Goal: Navigation & Orientation: Find specific page/section

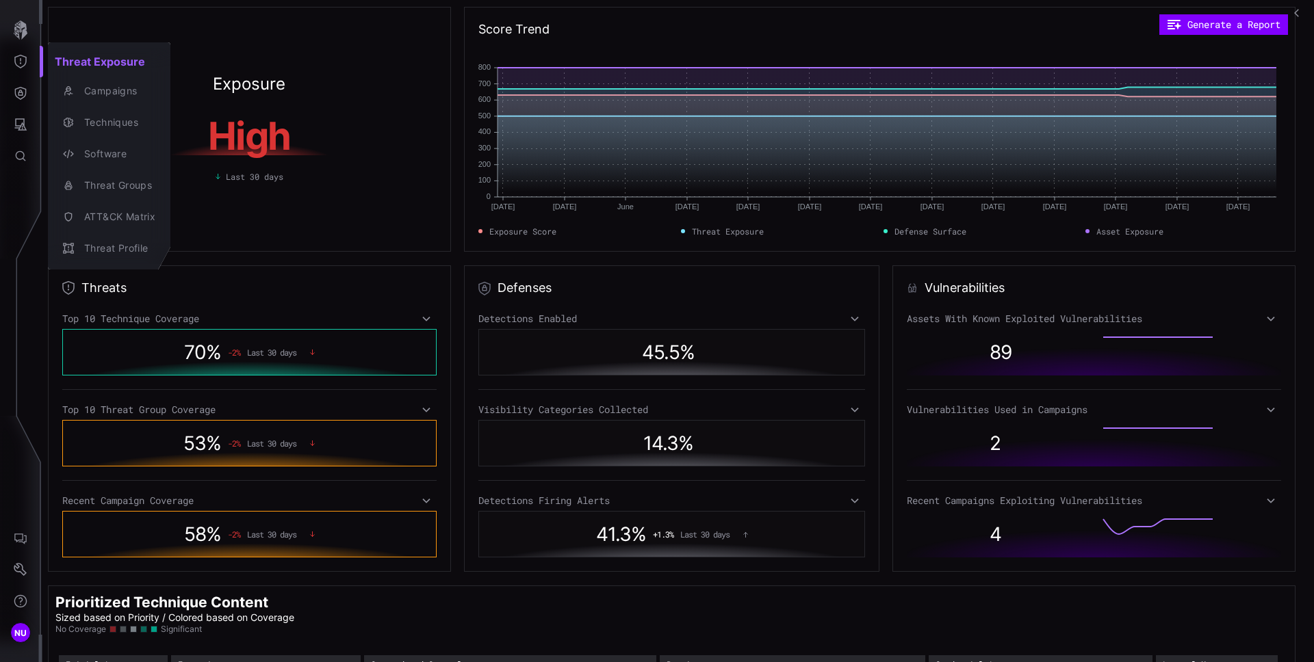
click at [295, 16] on div at bounding box center [657, 331] width 1314 height 662
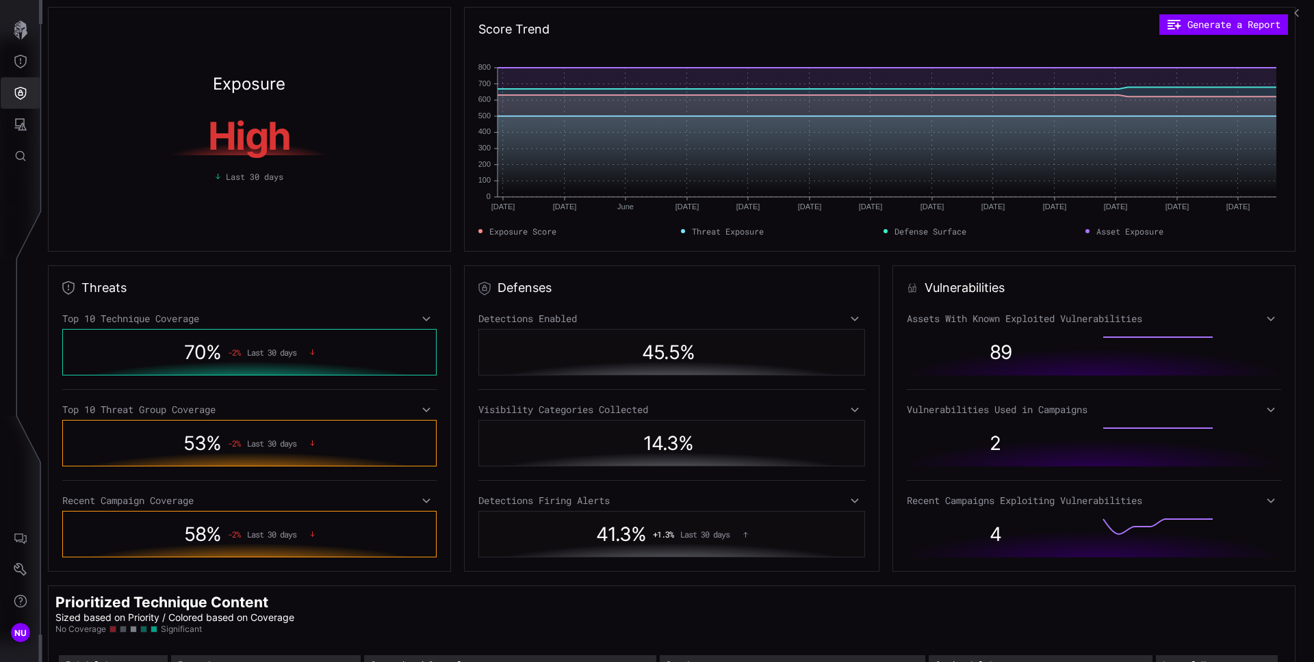
click at [23, 67] on icon "Threat Exposure" at bounding box center [21, 62] width 14 height 14
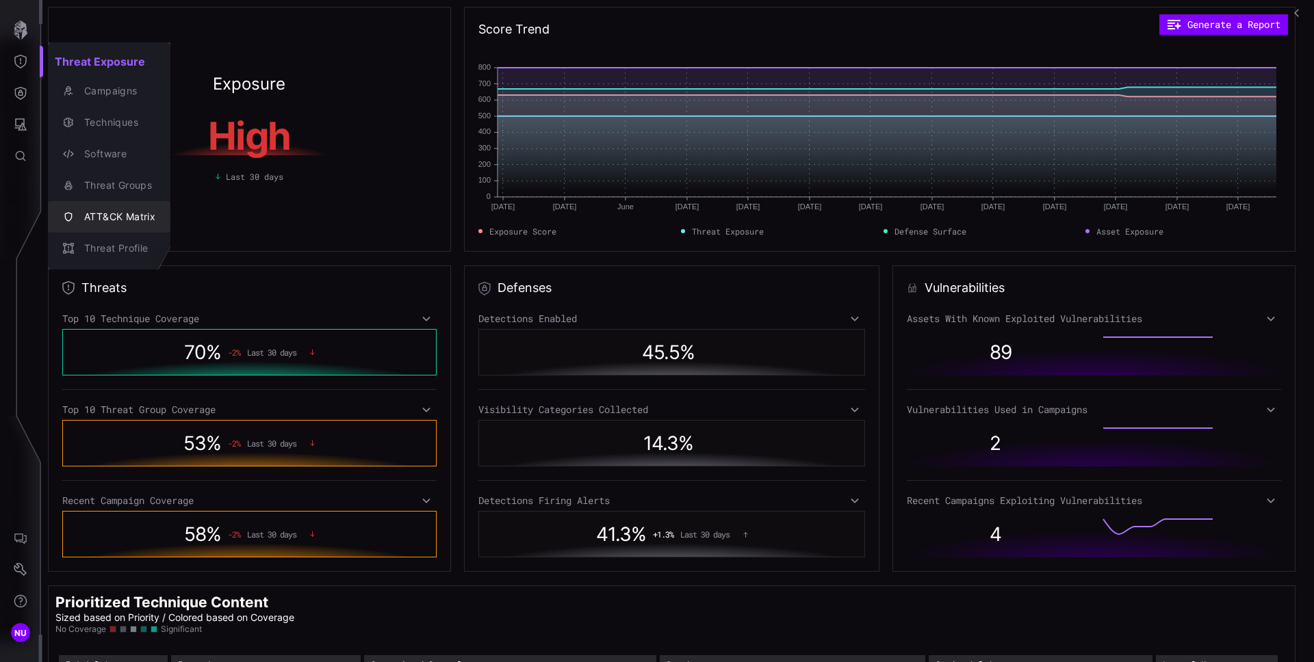
click at [126, 210] on div "ATT&CK Matrix" at bounding box center [116, 217] width 78 height 17
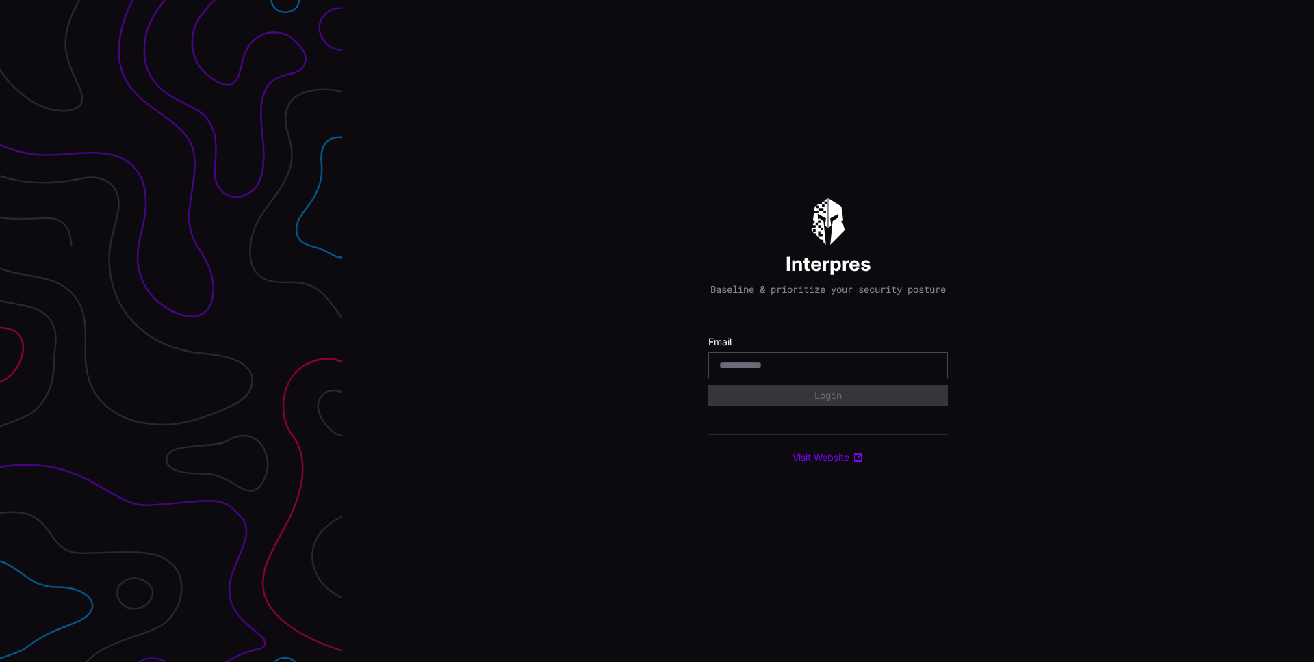
click at [787, 361] on div at bounding box center [827, 365] width 239 height 26
click at [787, 366] on input "email" at bounding box center [828, 365] width 218 height 12
type input "**********"
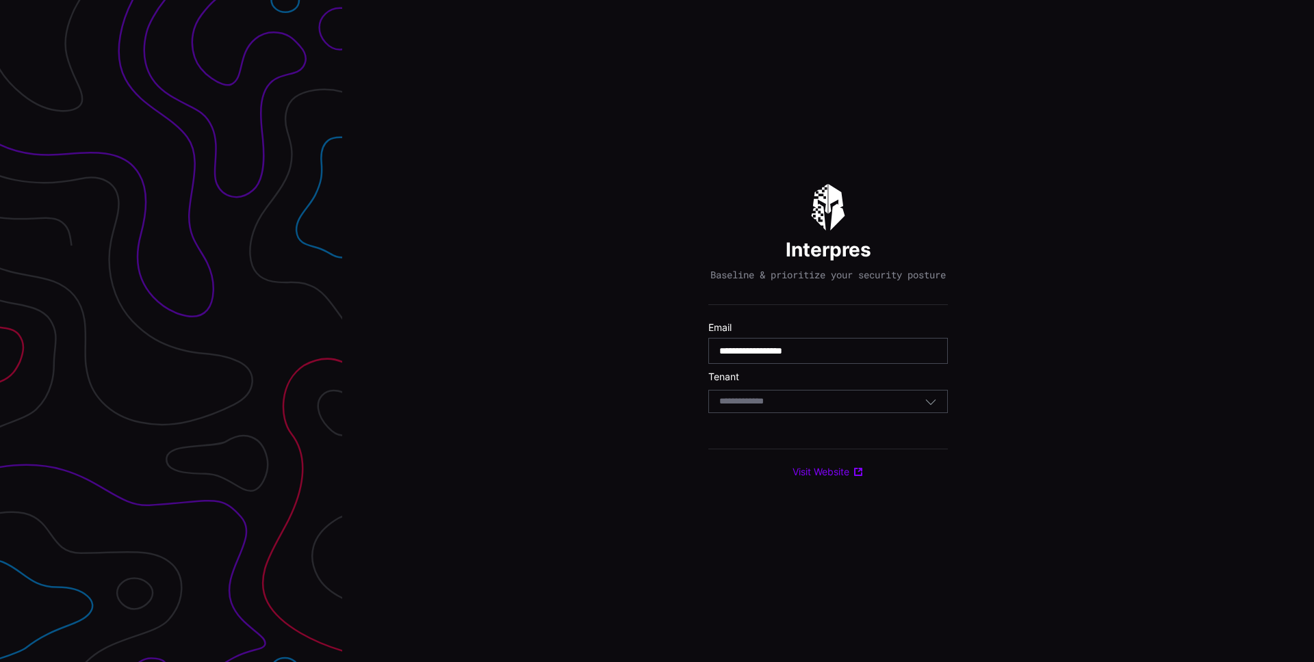
click at [810, 400] on div "Select Tenant" at bounding box center [827, 401] width 239 height 23
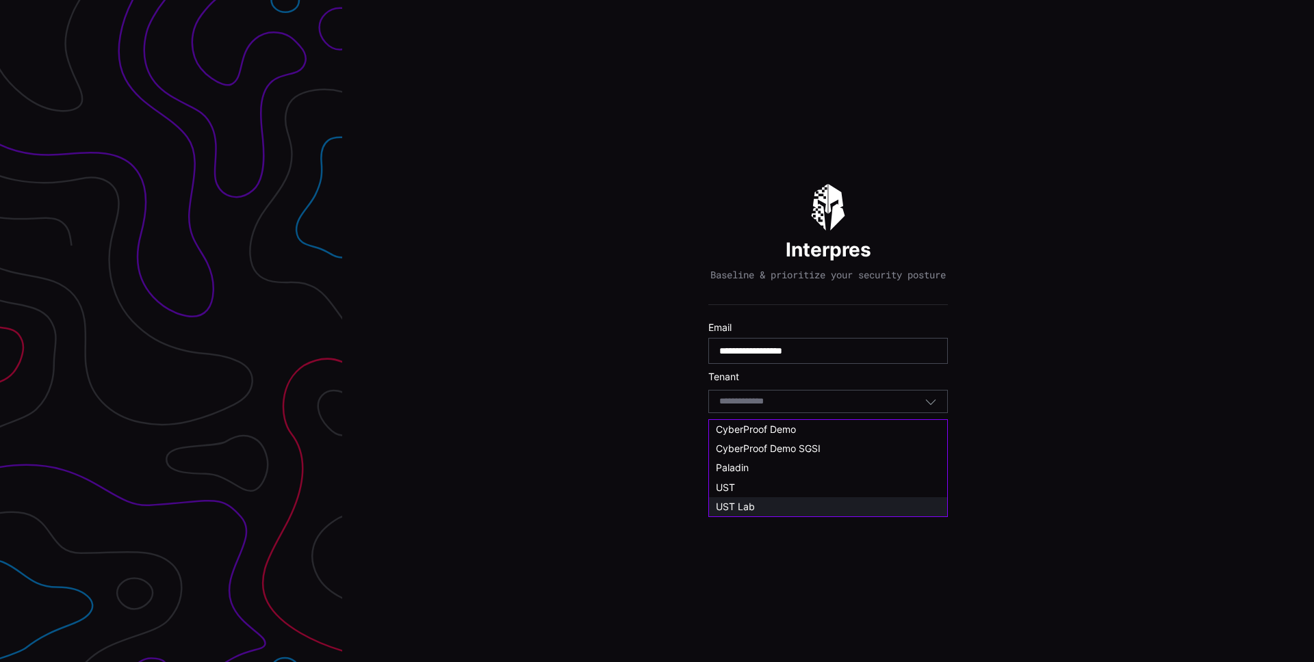
click at [773, 501] on div "UST Lab" at bounding box center [828, 507] width 224 height 12
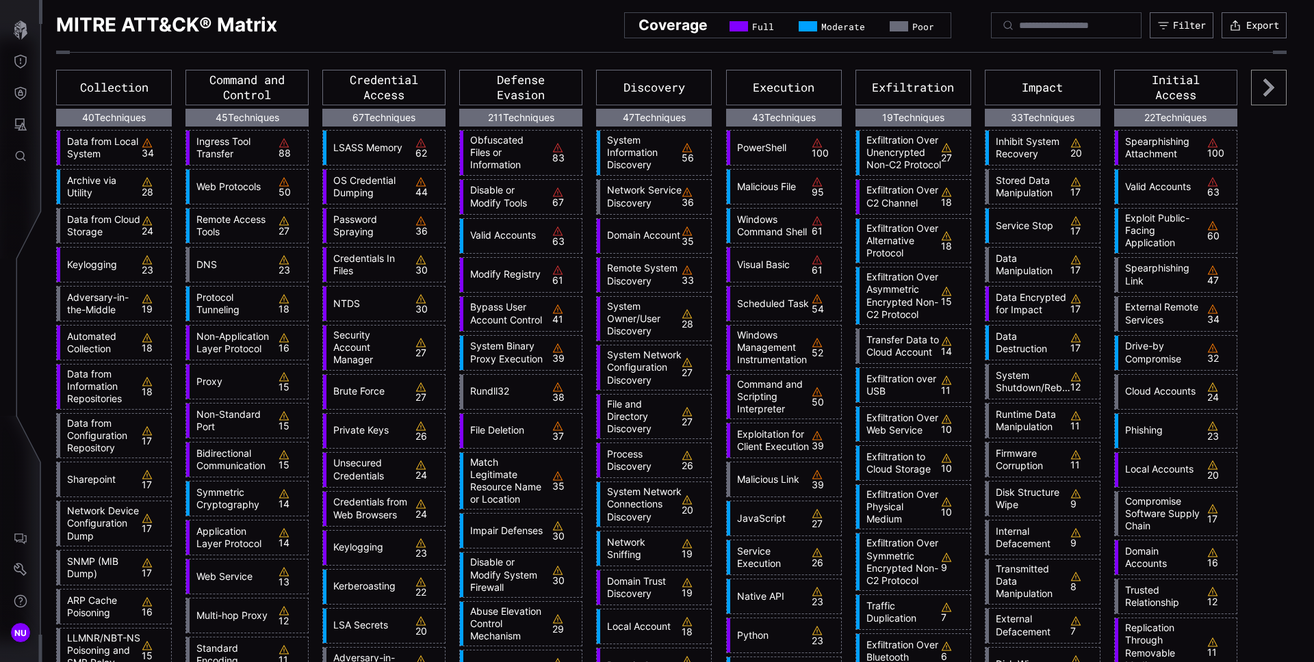
click at [67, 55] on div at bounding box center [671, 59] width 1230 height 16
drag, startPoint x: 92, startPoint y: 55, endPoint x: 220, endPoint y: 53, distance: 128.6
click at [220, 53] on div at bounding box center [671, 59] width 1230 height 16
click at [23, 64] on icon "Threat Exposure" at bounding box center [21, 62] width 14 height 14
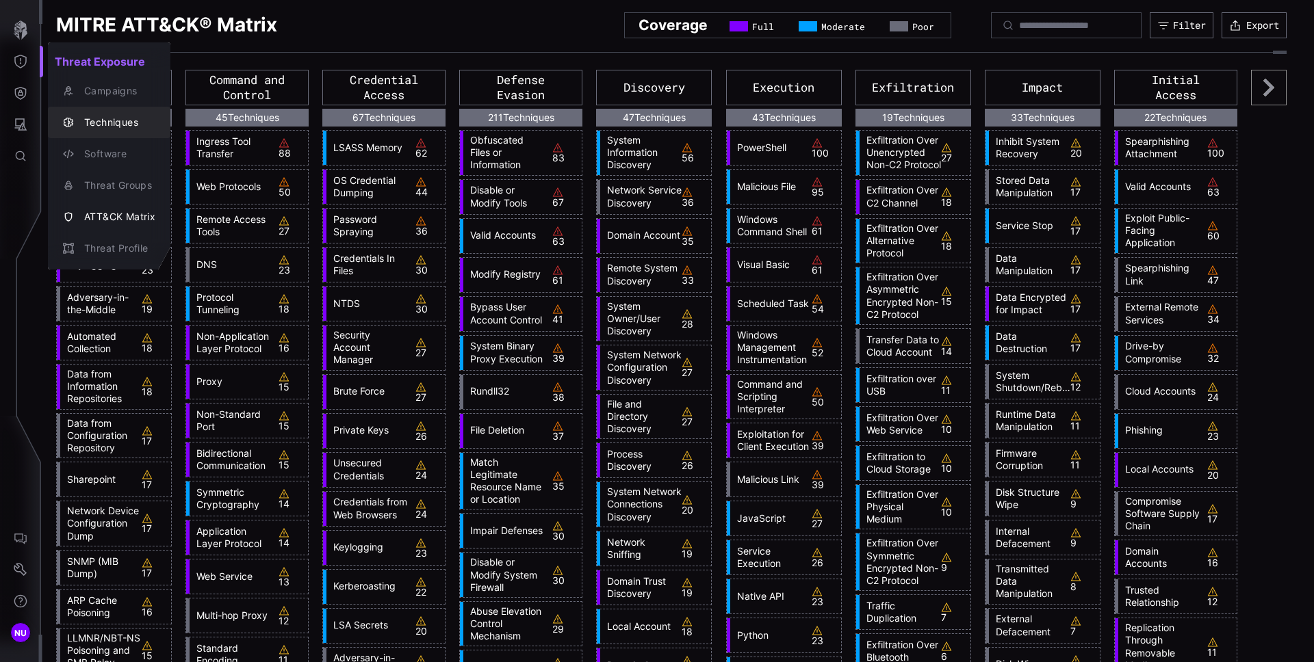
click at [114, 113] on div "Techniques" at bounding box center [109, 122] width 112 height 19
